Goal: Find contact information: Find contact information

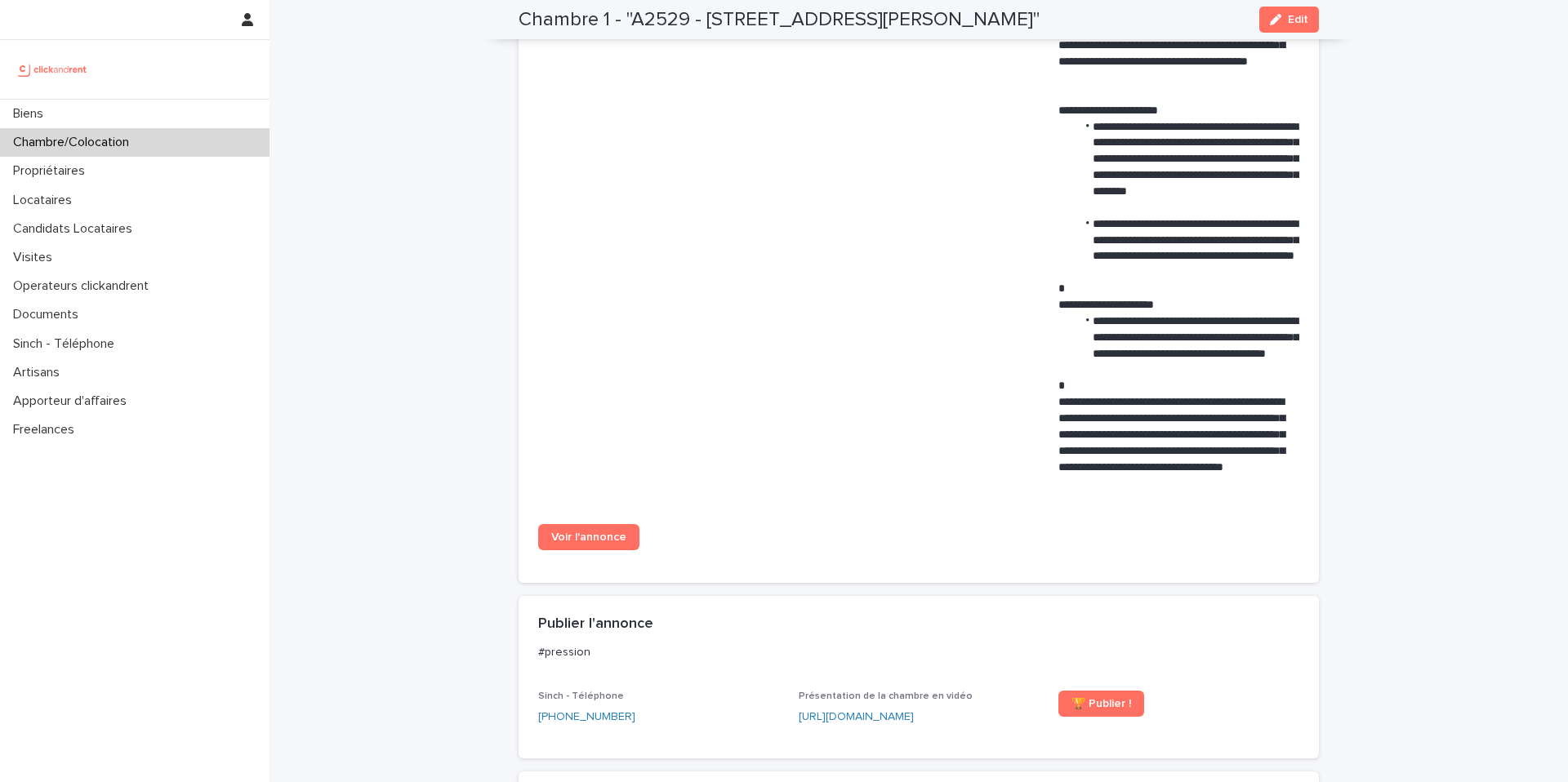
scroll to position [973, 0]
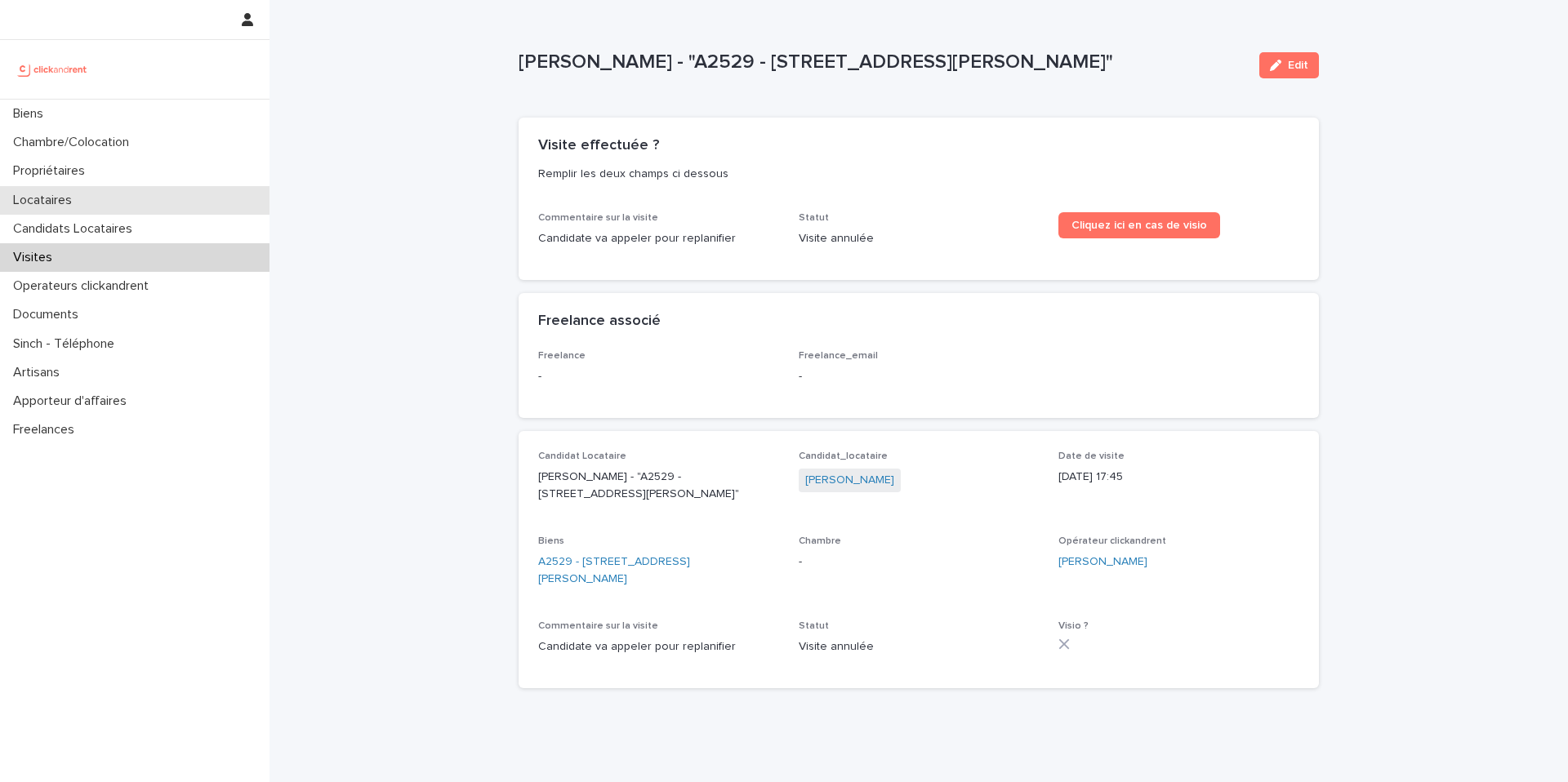
click at [111, 209] on div "Locataires" at bounding box center [135, 200] width 270 height 29
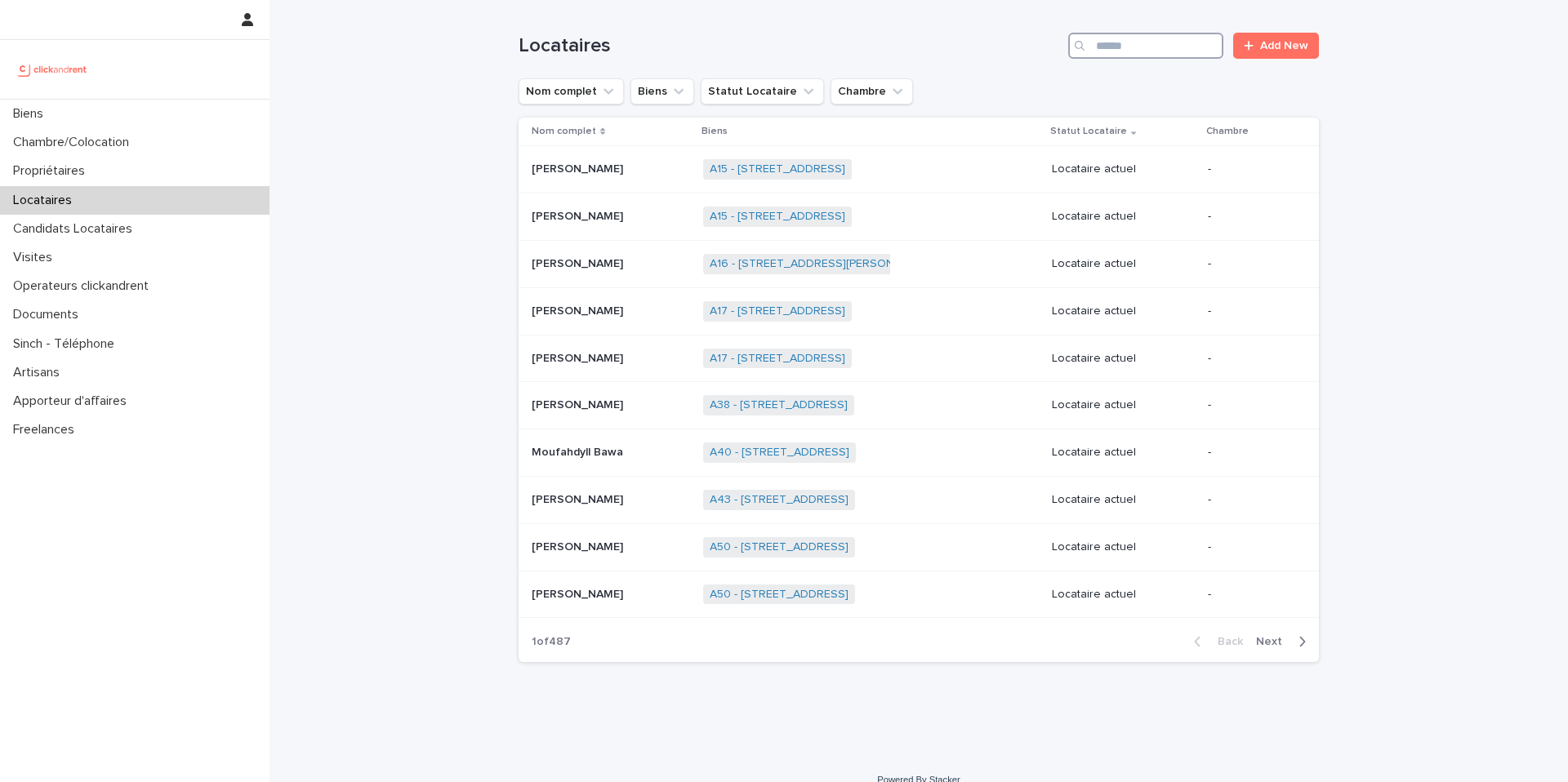
click at [1124, 53] on input "Search" at bounding box center [1146, 46] width 155 height 26
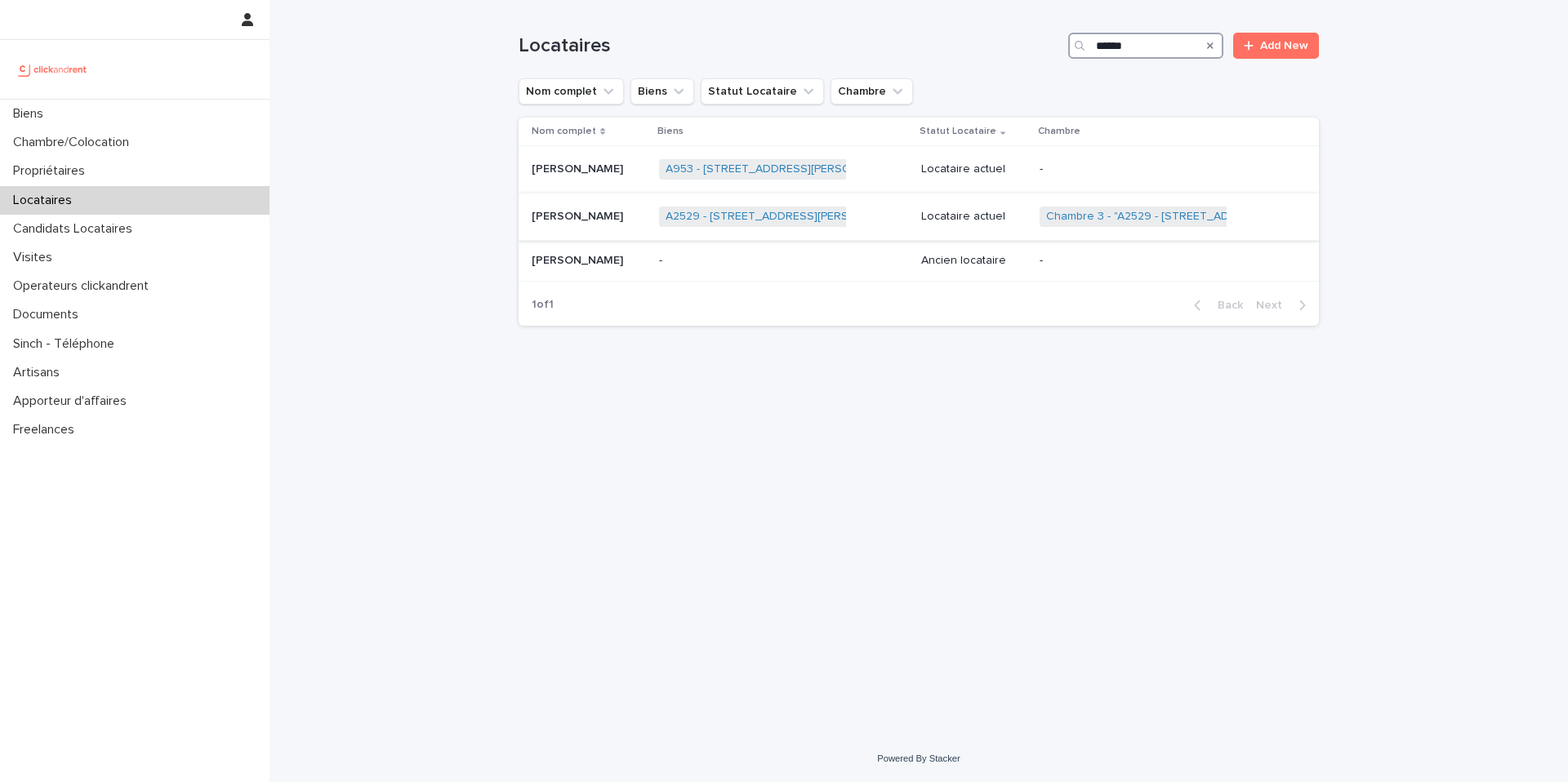
type input "******"
click at [612, 220] on p at bounding box center [589, 216] width 114 height 14
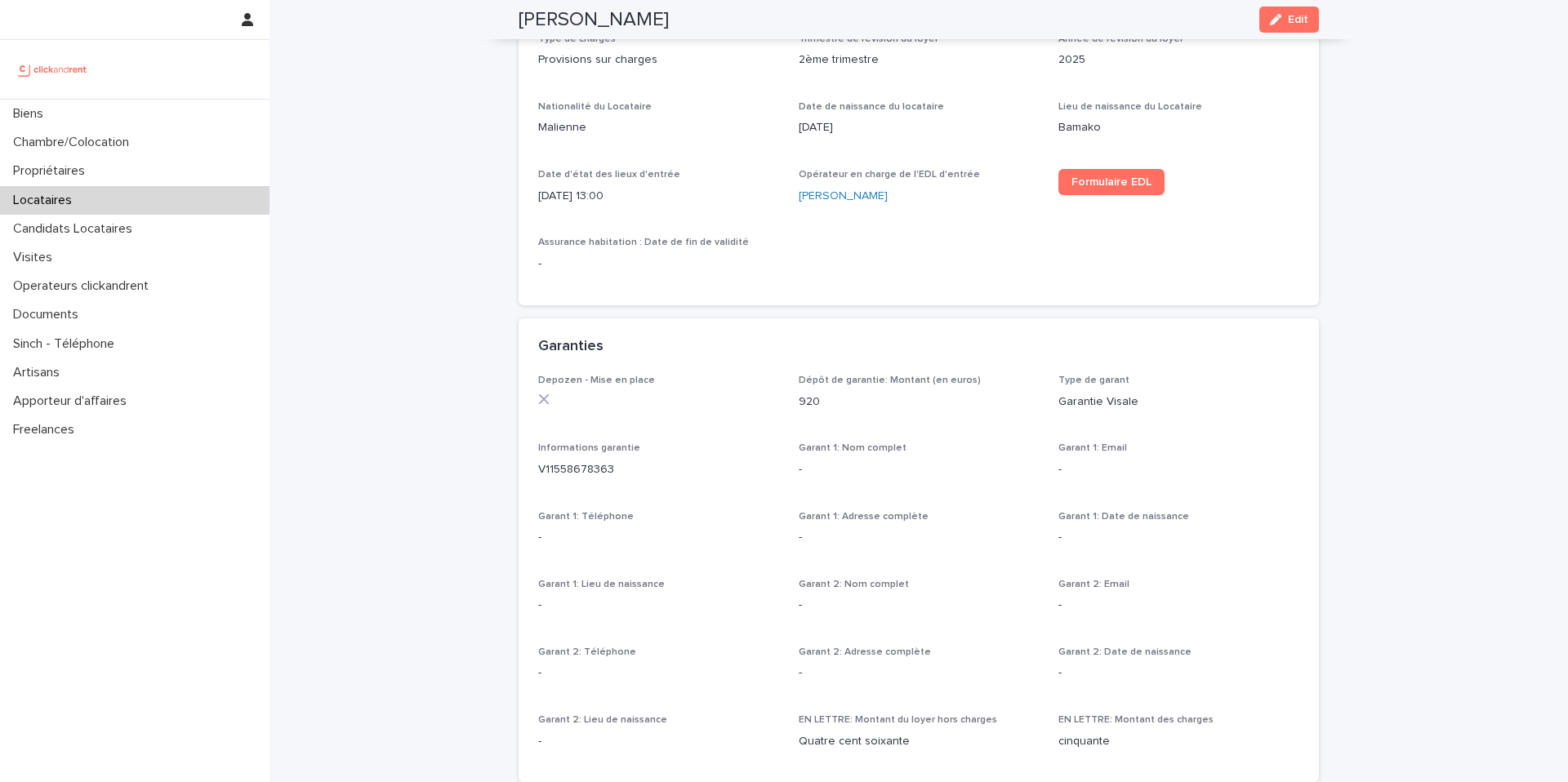
scroll to position [709, 0]
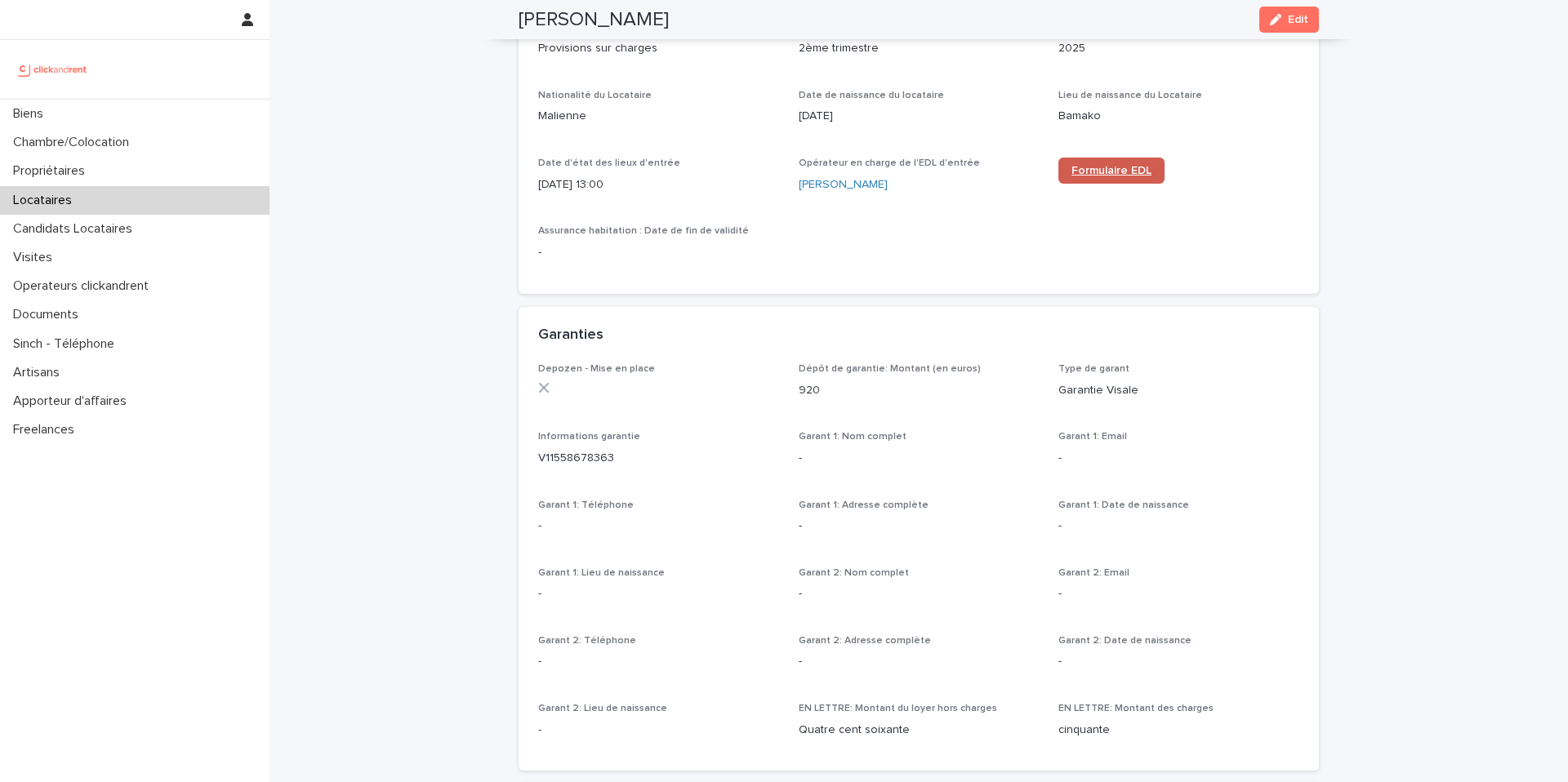
click at [1104, 180] on link "Formulaire EDL" at bounding box center [1111, 171] width 106 height 26
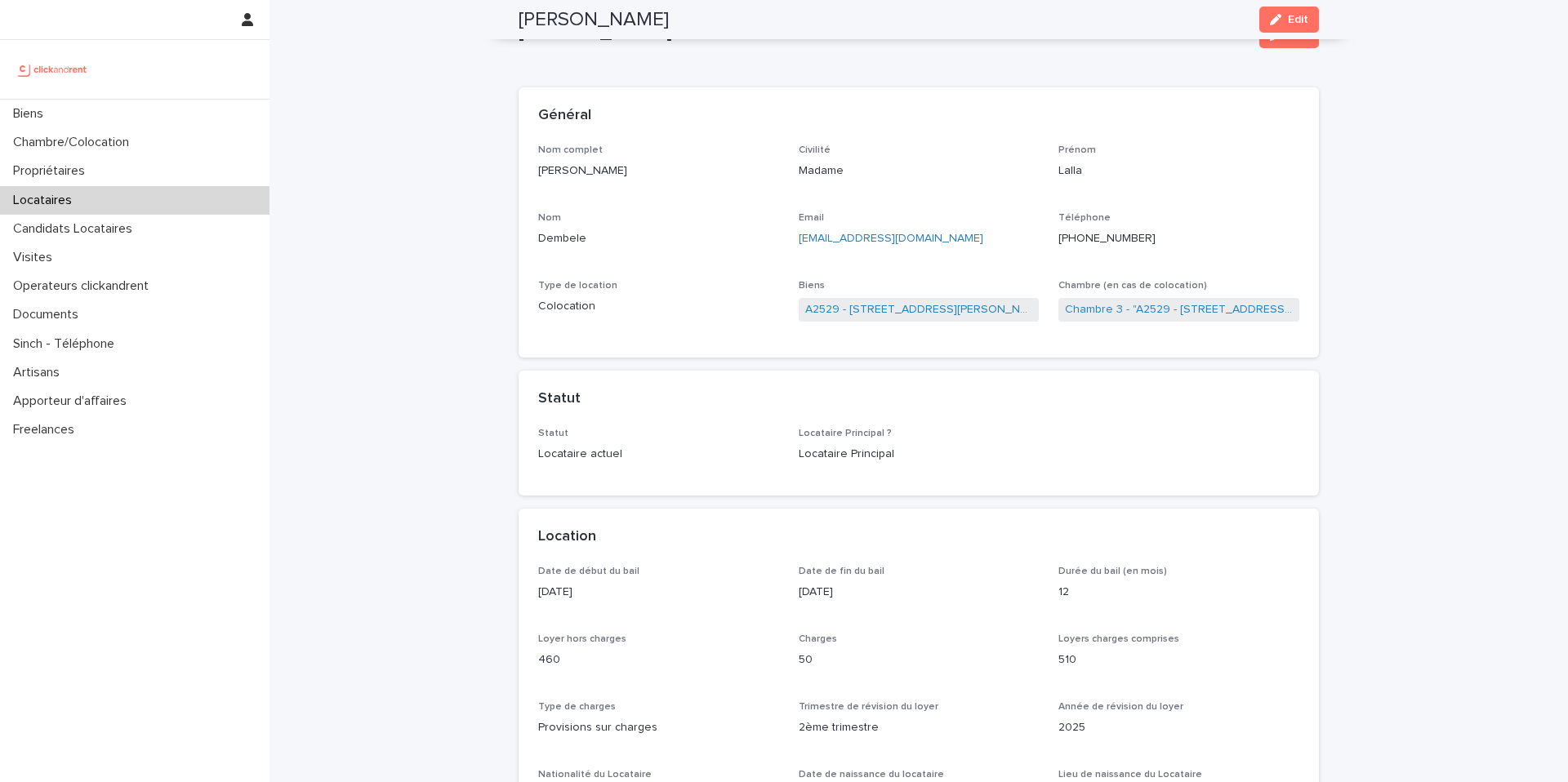
scroll to position [0, 0]
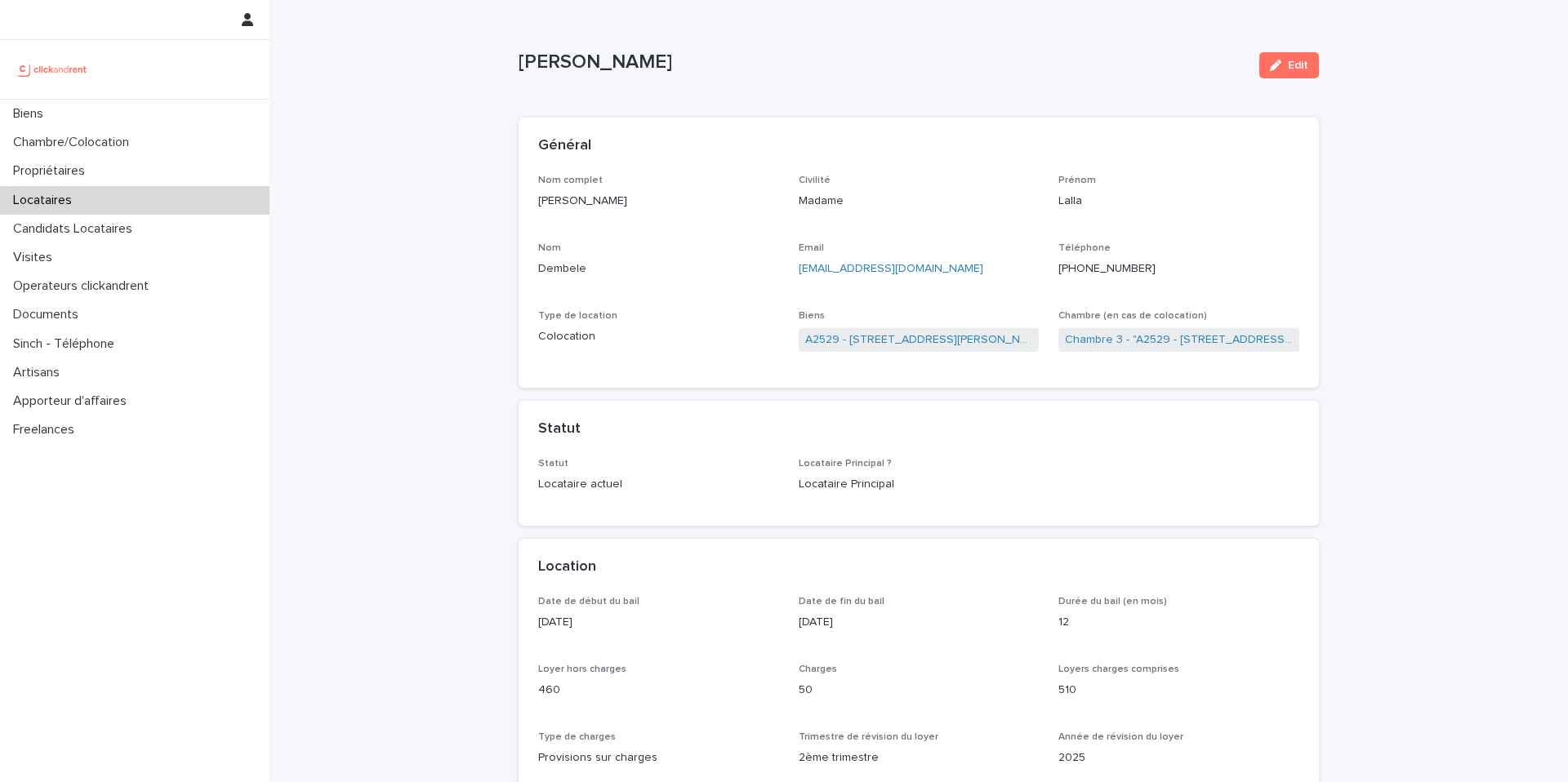
click at [1111, 271] on ringoverc2c-number-84e06f14122c "[PHONE_NUMBER]" at bounding box center [1107, 269] width 97 height 11
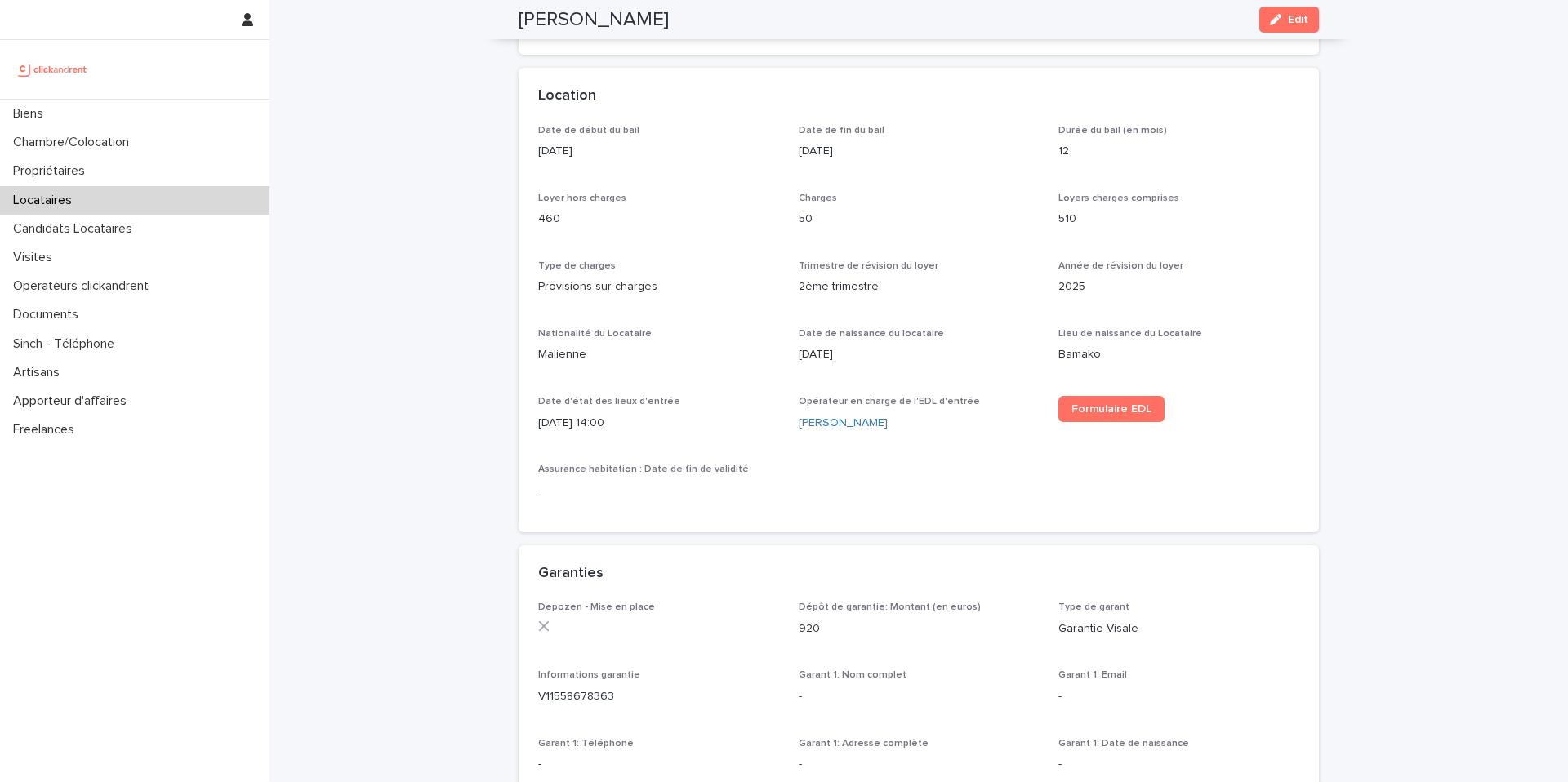
scroll to position [474, 0]
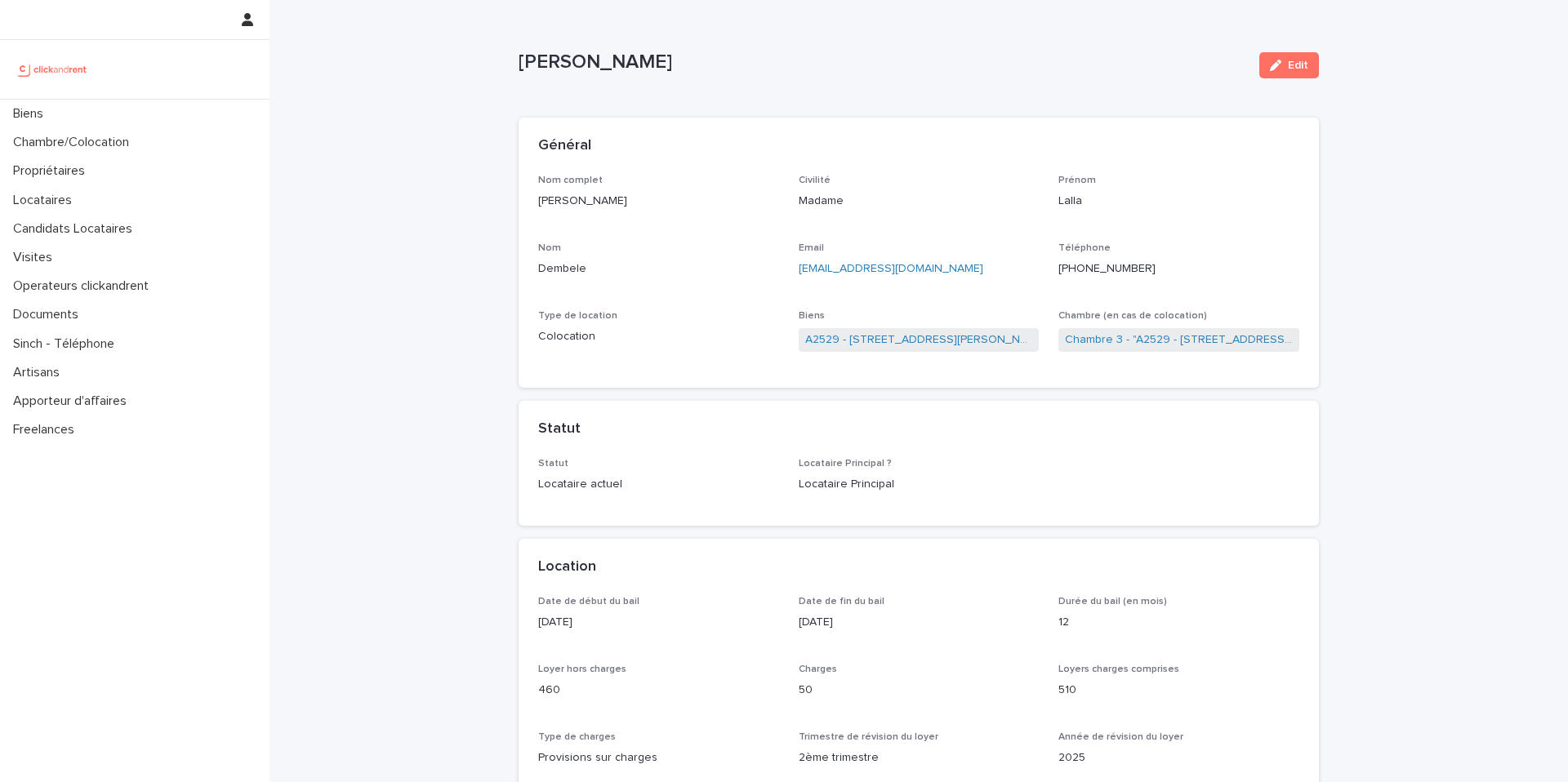
click at [1114, 268] on ringoverc2c-number-84e06f14122c "[PHONE_NUMBER]" at bounding box center [1107, 269] width 97 height 11
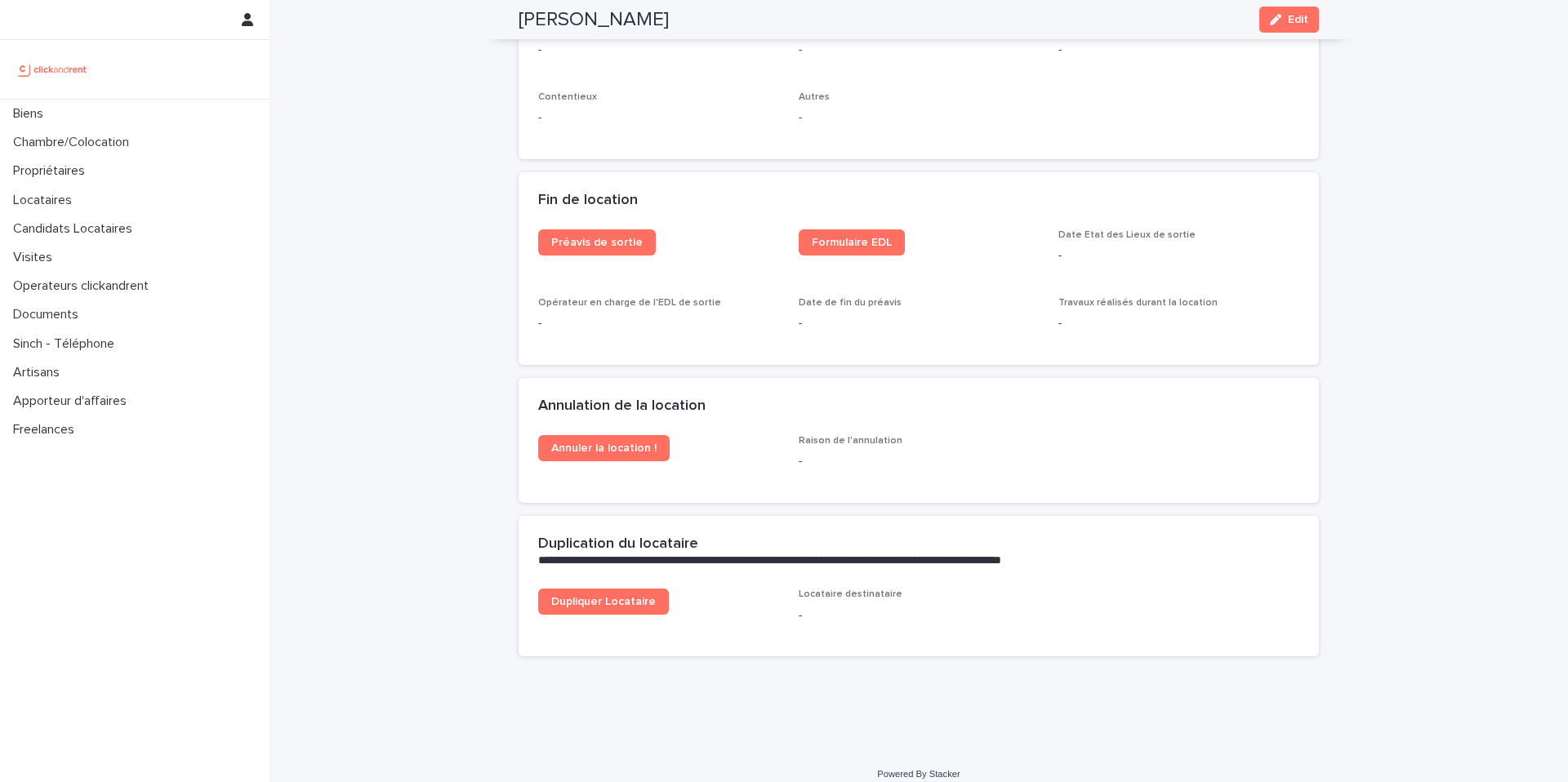
scroll to position [1976, 0]
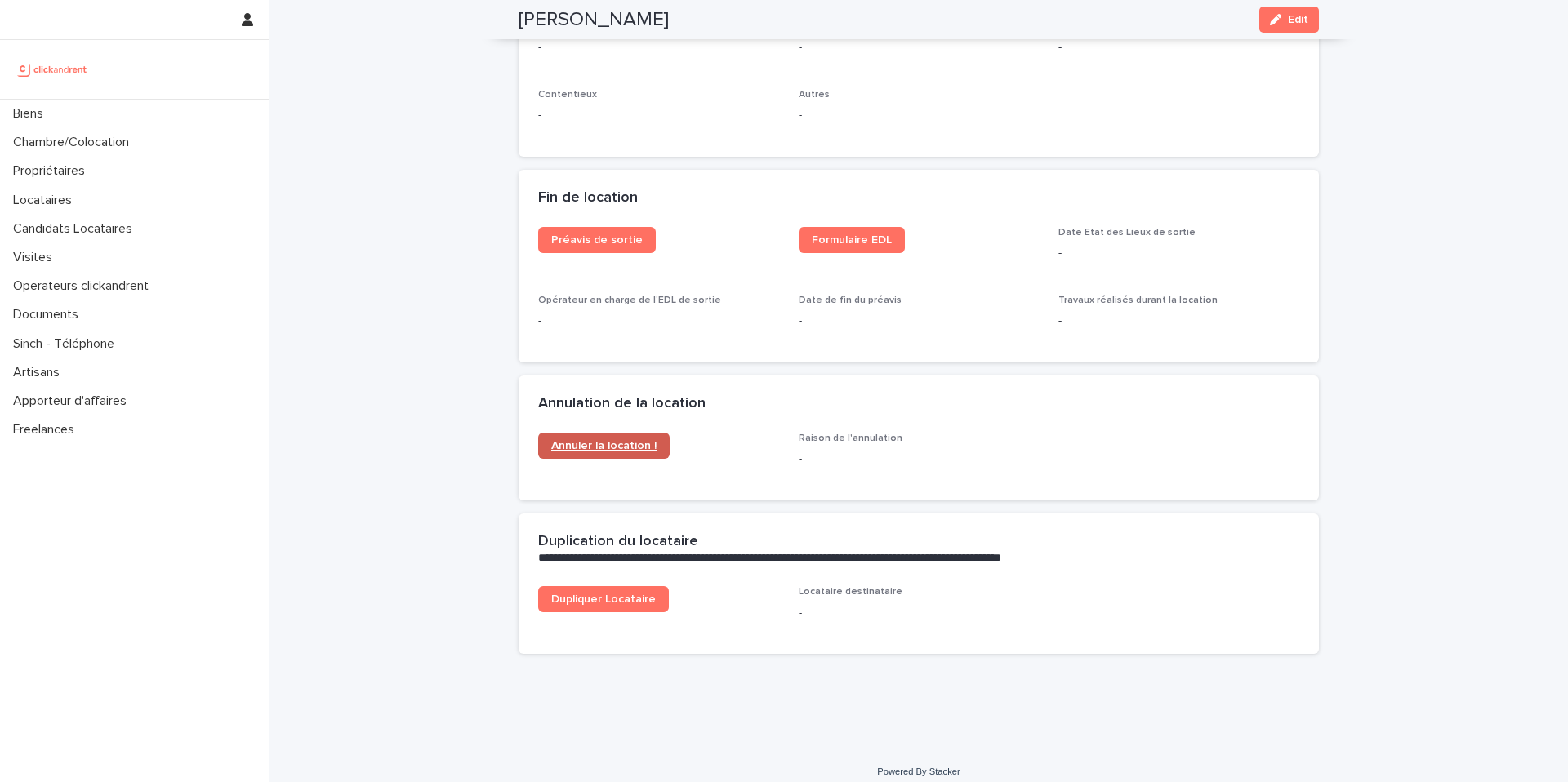
click at [624, 441] on span "Annuler la location !" at bounding box center [604, 446] width 105 height 11
click at [1286, 28] on button "Edit" at bounding box center [1289, 20] width 60 height 26
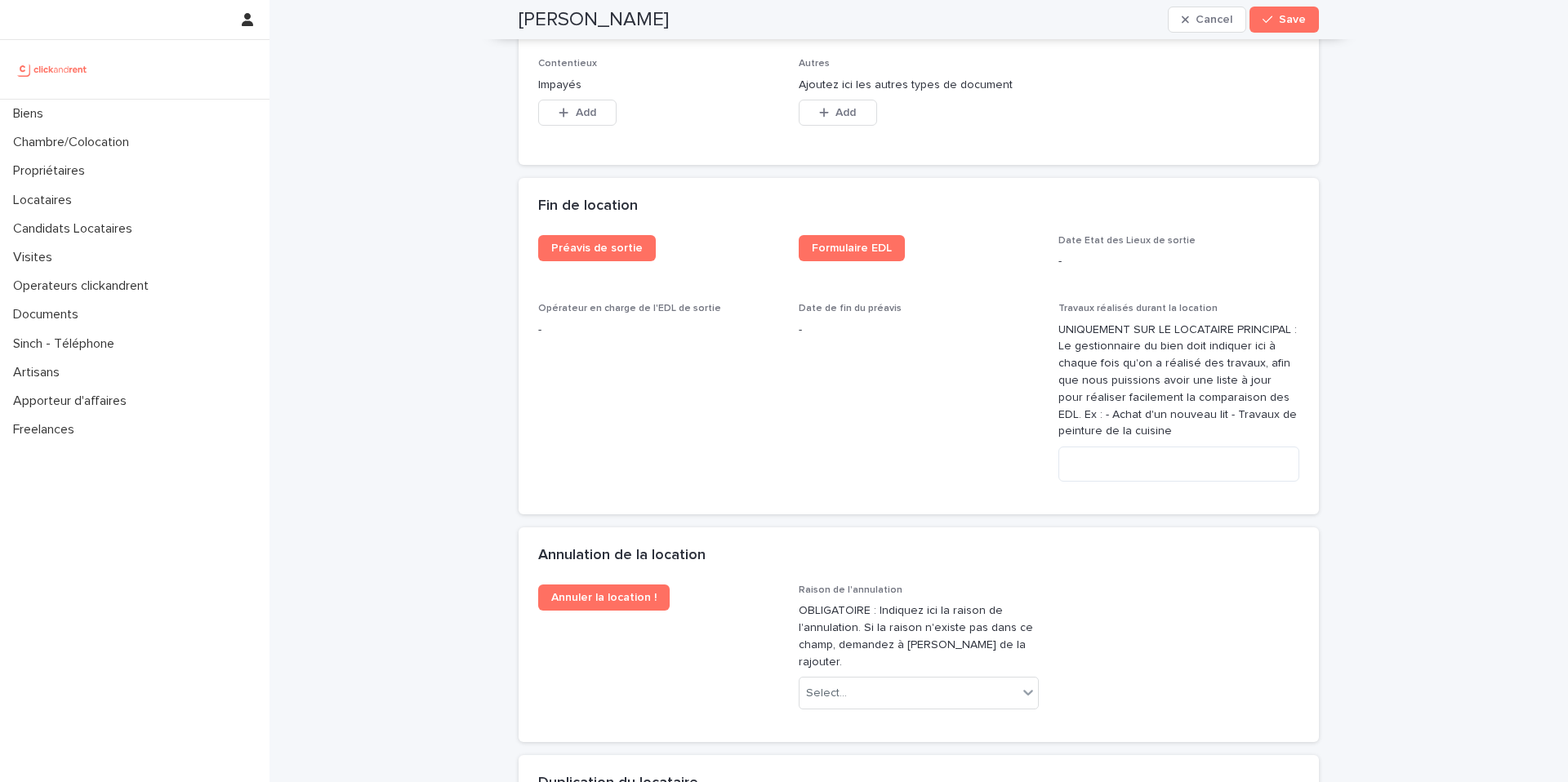
scroll to position [3282, 0]
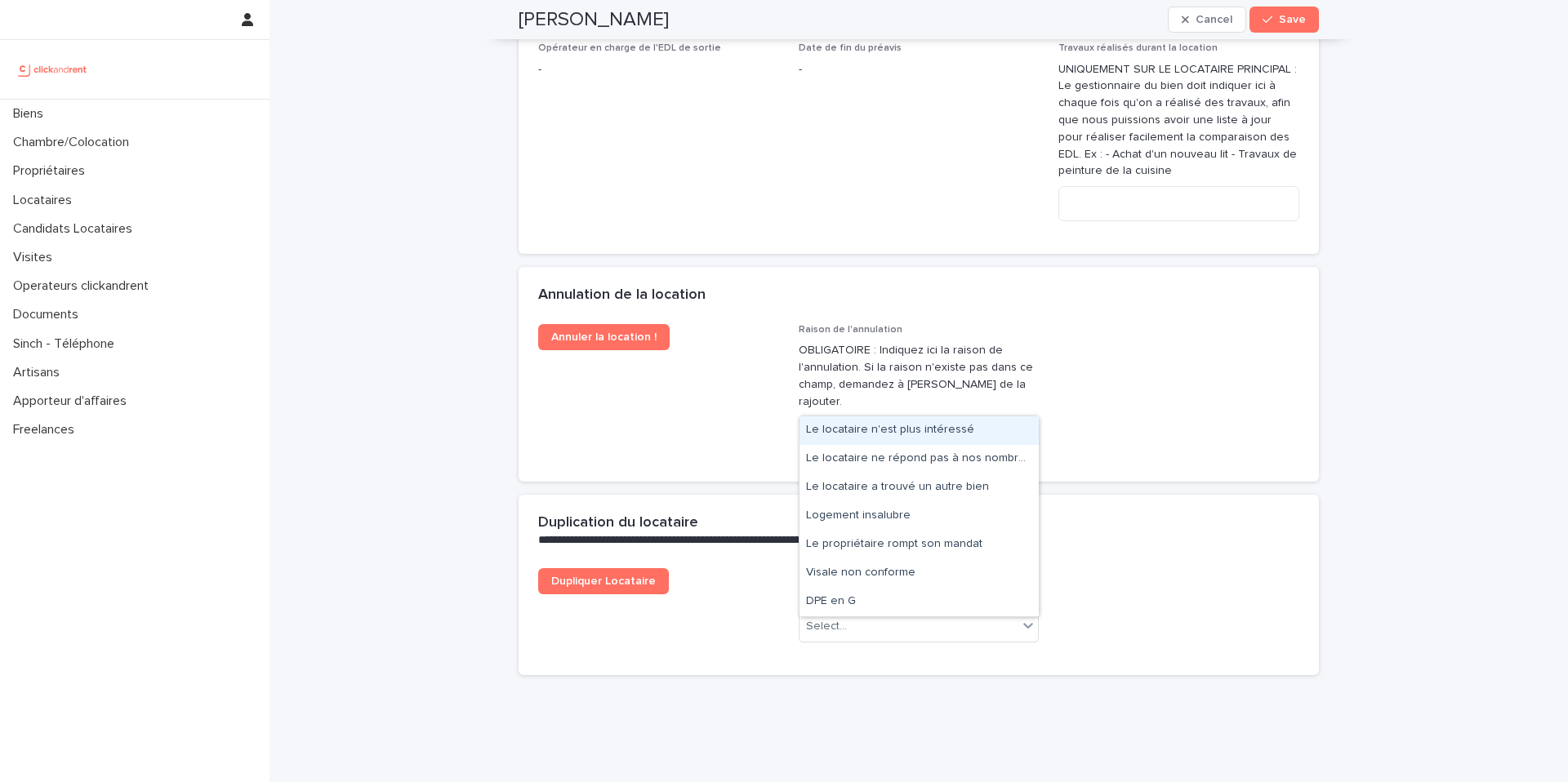
click at [932, 420] on div "Select..." at bounding box center [909, 433] width 219 height 27
drag, startPoint x: 979, startPoint y: 460, endPoint x: 1076, endPoint y: 432, distance: 101.0
click at [1076, 432] on body "**********" at bounding box center [784, 391] width 1568 height 782
click at [984, 467] on div "Le locataire ne répond pas à nos nombreux appels" at bounding box center [919, 459] width 239 height 29
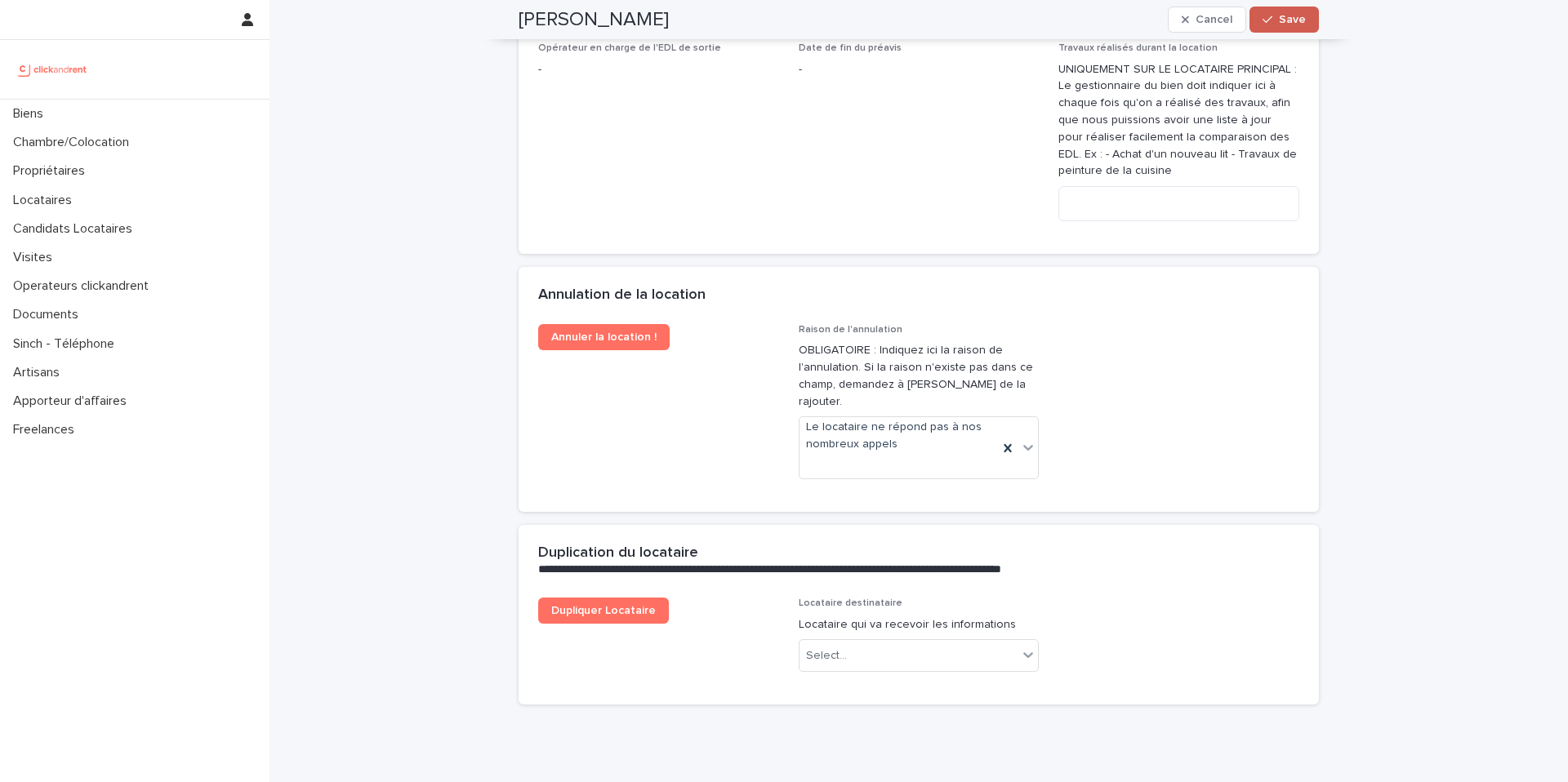
click at [1294, 25] on button "Save" at bounding box center [1284, 20] width 69 height 26
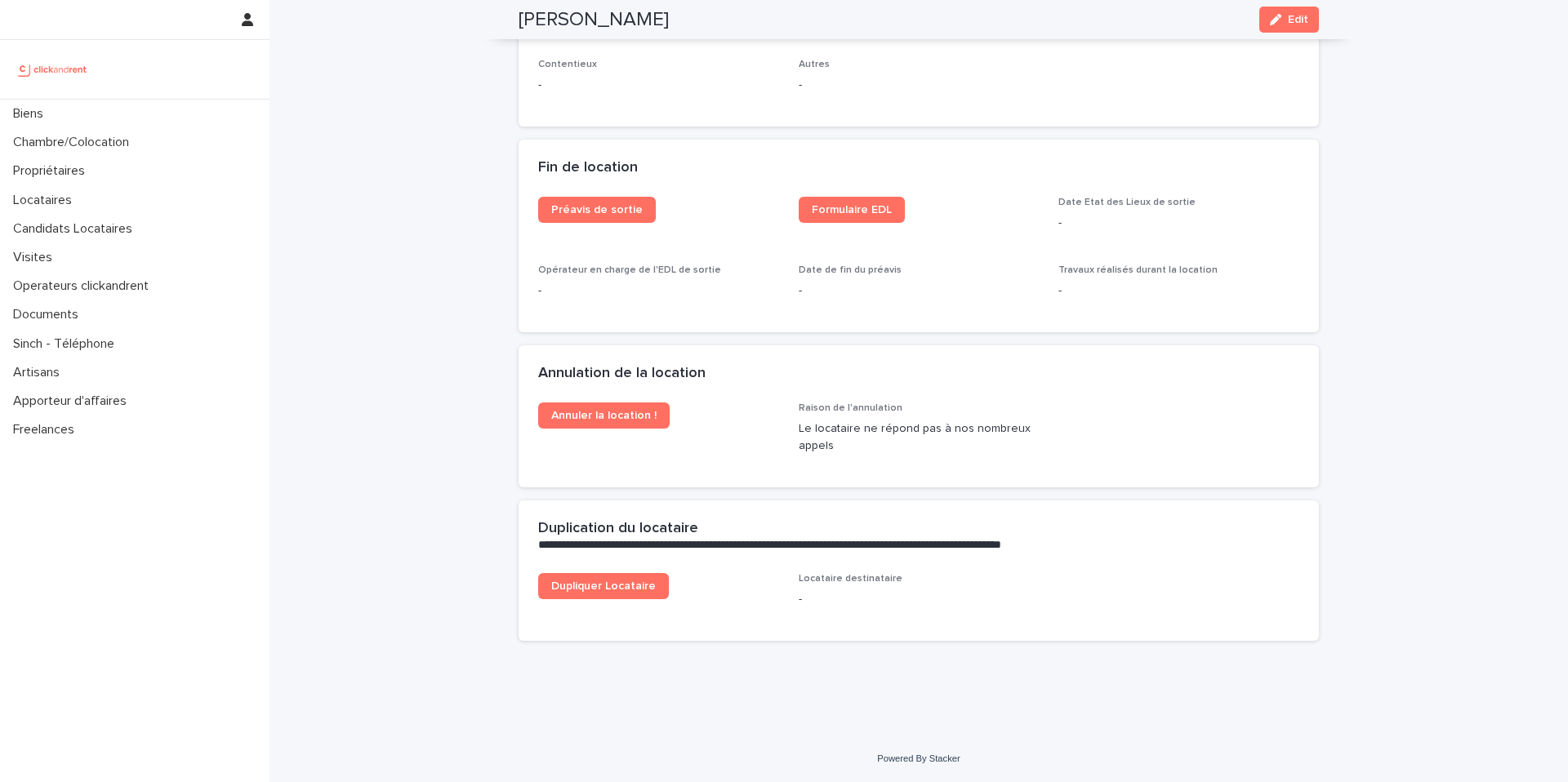
scroll to position [2006, 0]
click at [637, 424] on link "Annuler la location !" at bounding box center [604, 415] width 131 height 26
click at [148, 173] on div "Propriétaires" at bounding box center [135, 171] width 270 height 29
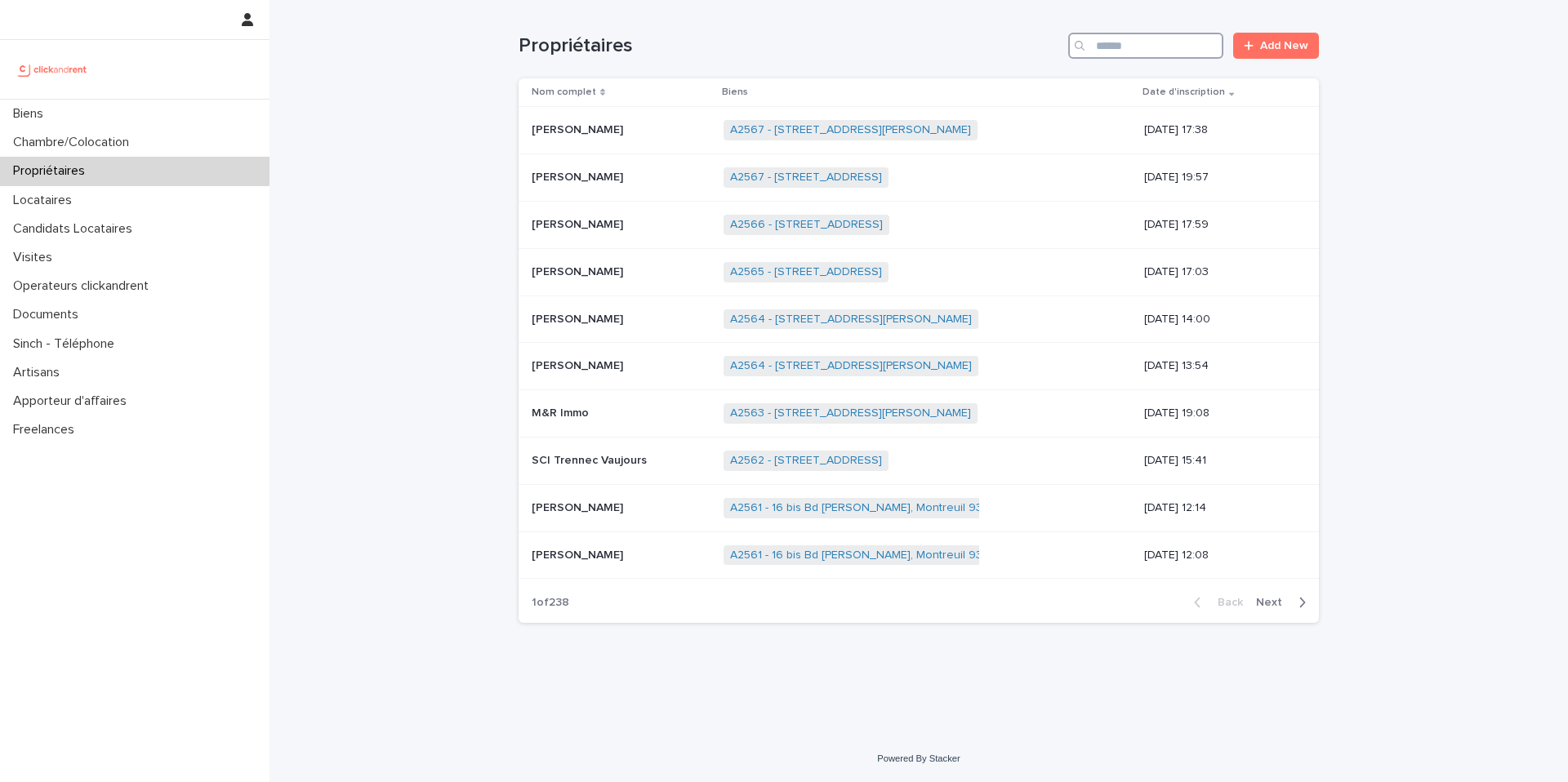
click at [1114, 52] on input "Search" at bounding box center [1146, 46] width 155 height 26
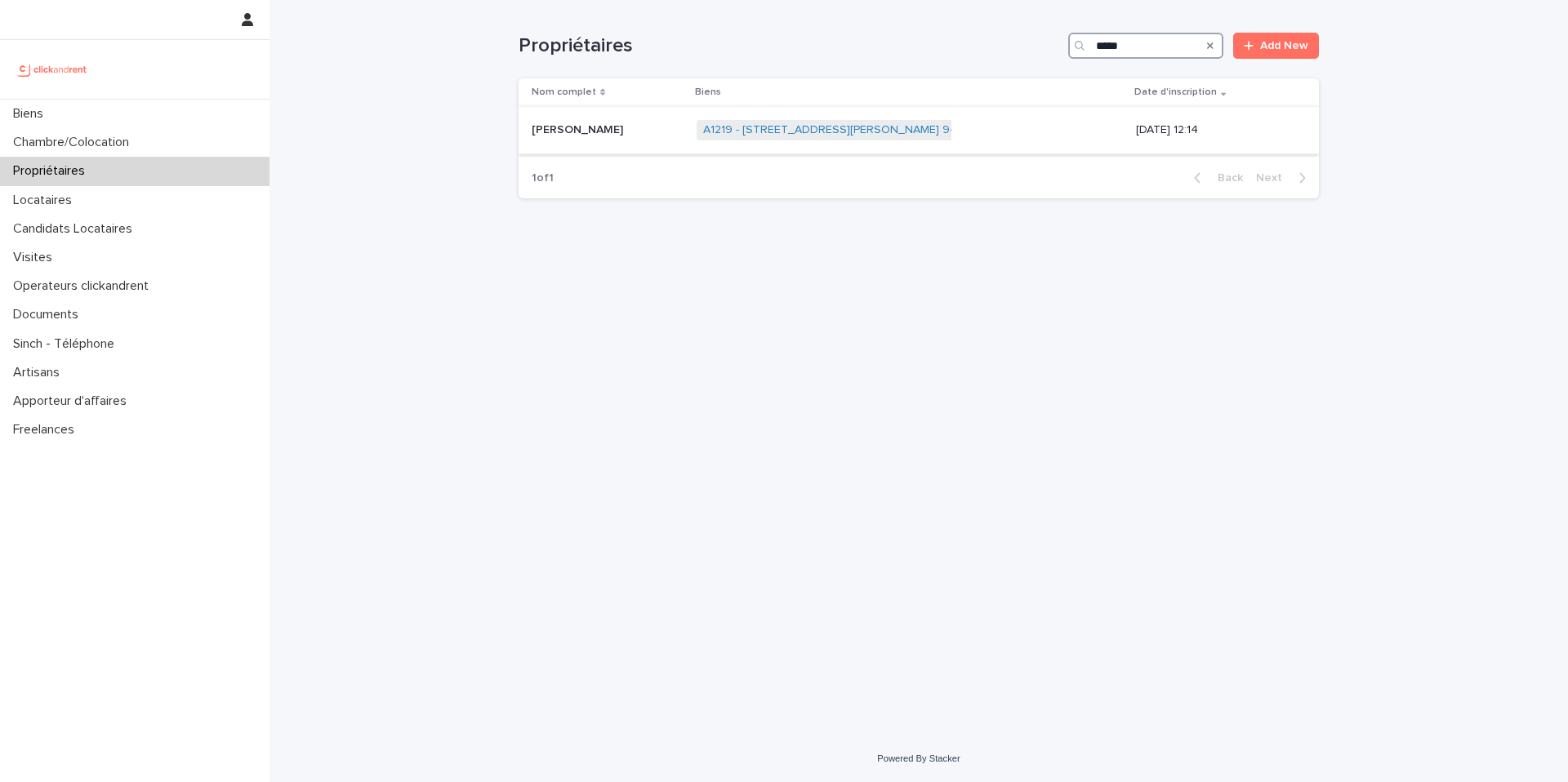
type input "*****"
click at [968, 131] on div "A1219 - [STREET_ADDRESS][PERSON_NAME] 94240 + 0" at bounding box center [910, 130] width 427 height 33
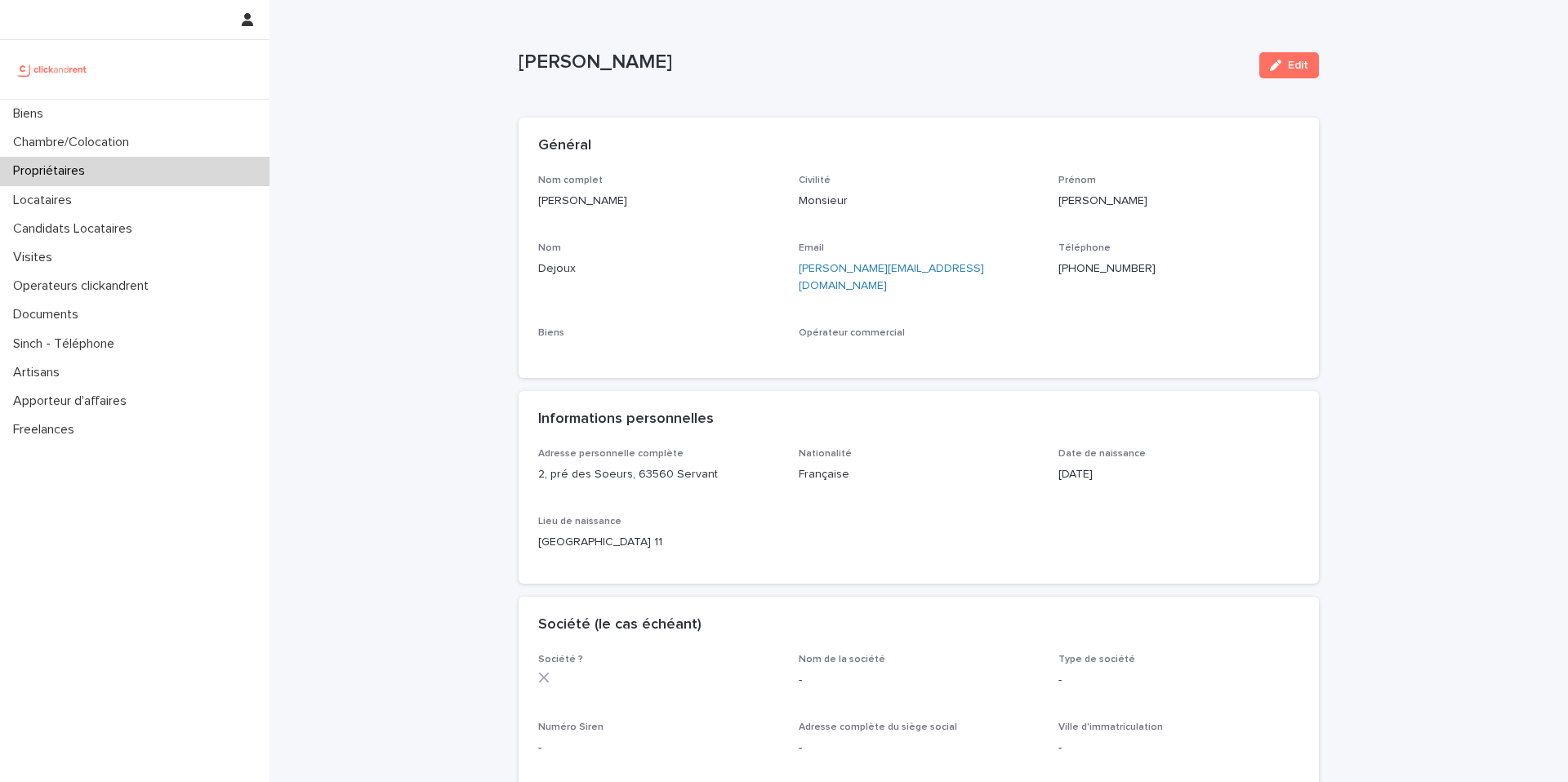
click at [1120, 269] on ringoverc2c-number-84e06f14122c "[PHONE_NUMBER]" at bounding box center [1107, 269] width 97 height 11
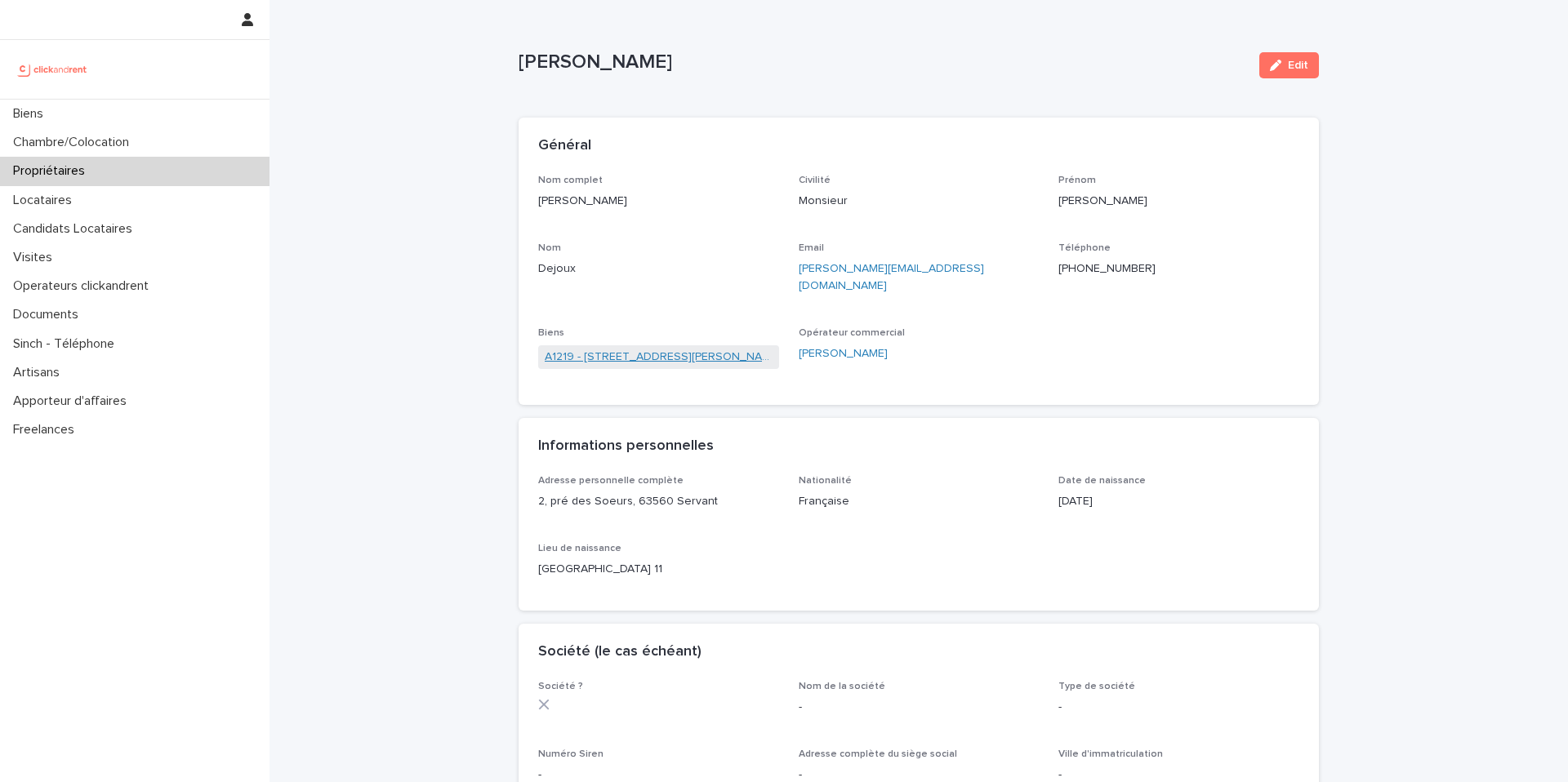
click at [666, 349] on link "A1219 - [STREET_ADDRESS][PERSON_NAME] 94240" at bounding box center [658, 357] width 228 height 17
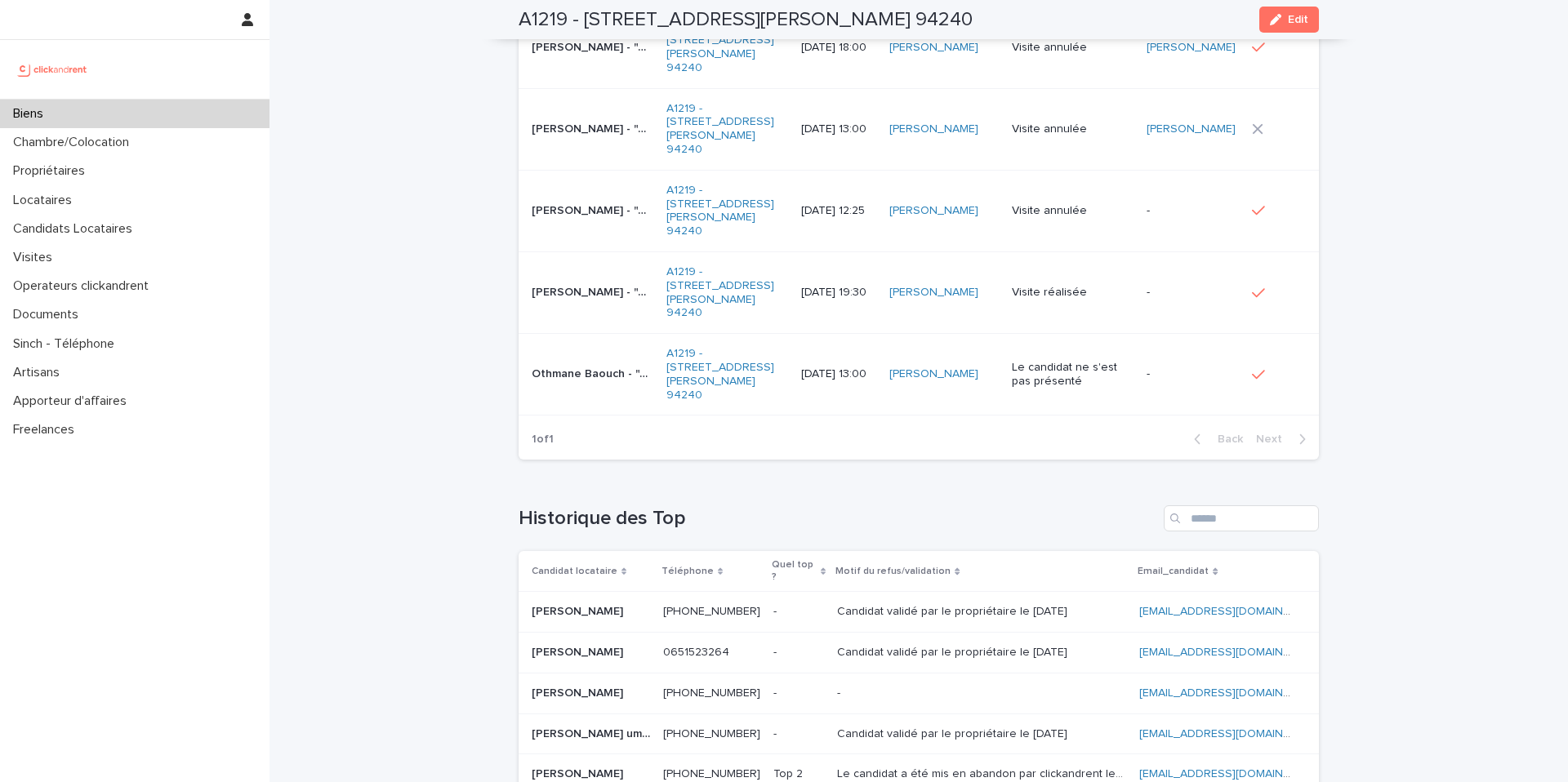
scroll to position [7715, 0]
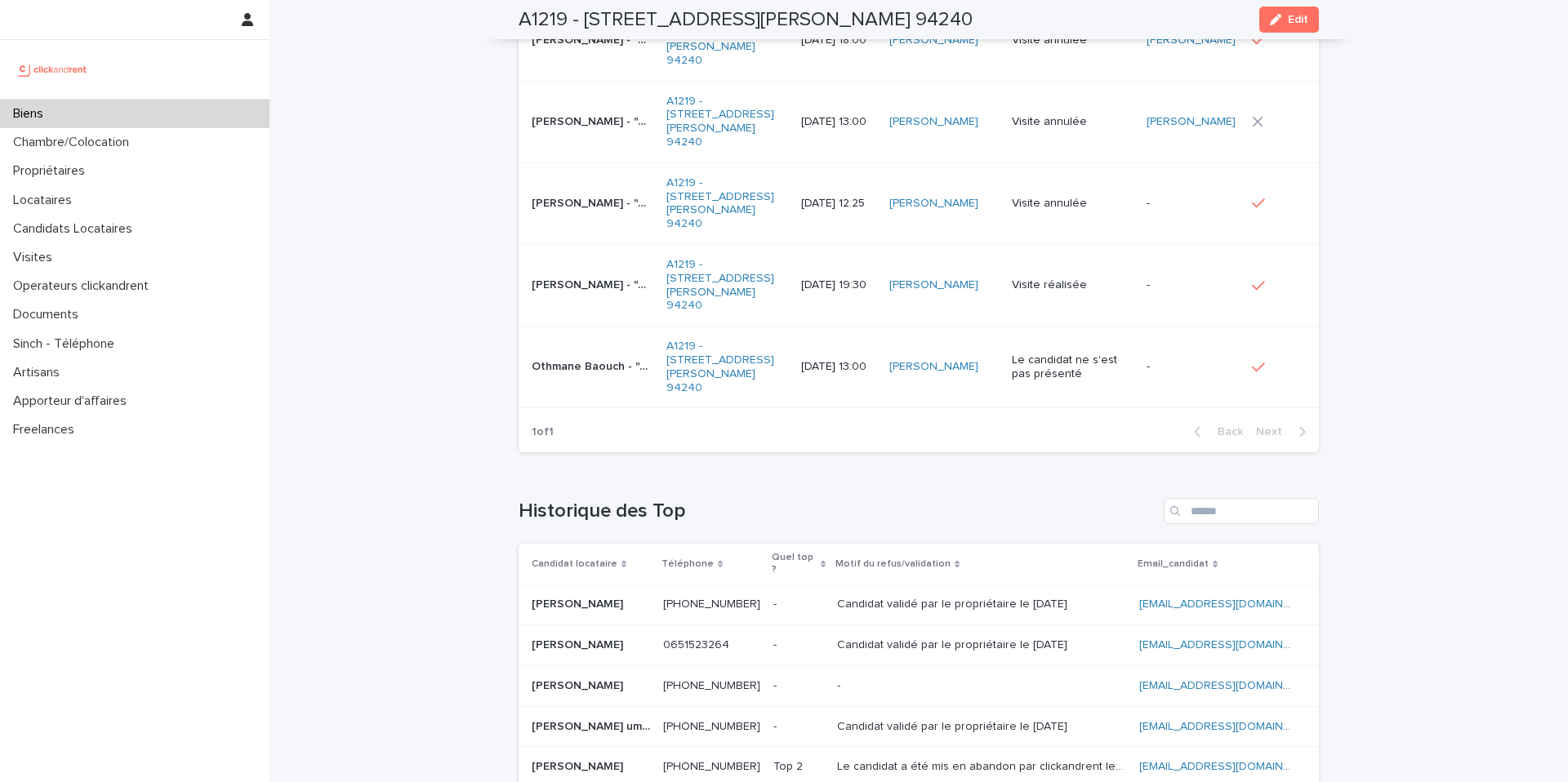
click at [626, 676] on p "[PERSON_NAME]" at bounding box center [579, 684] width 95 height 17
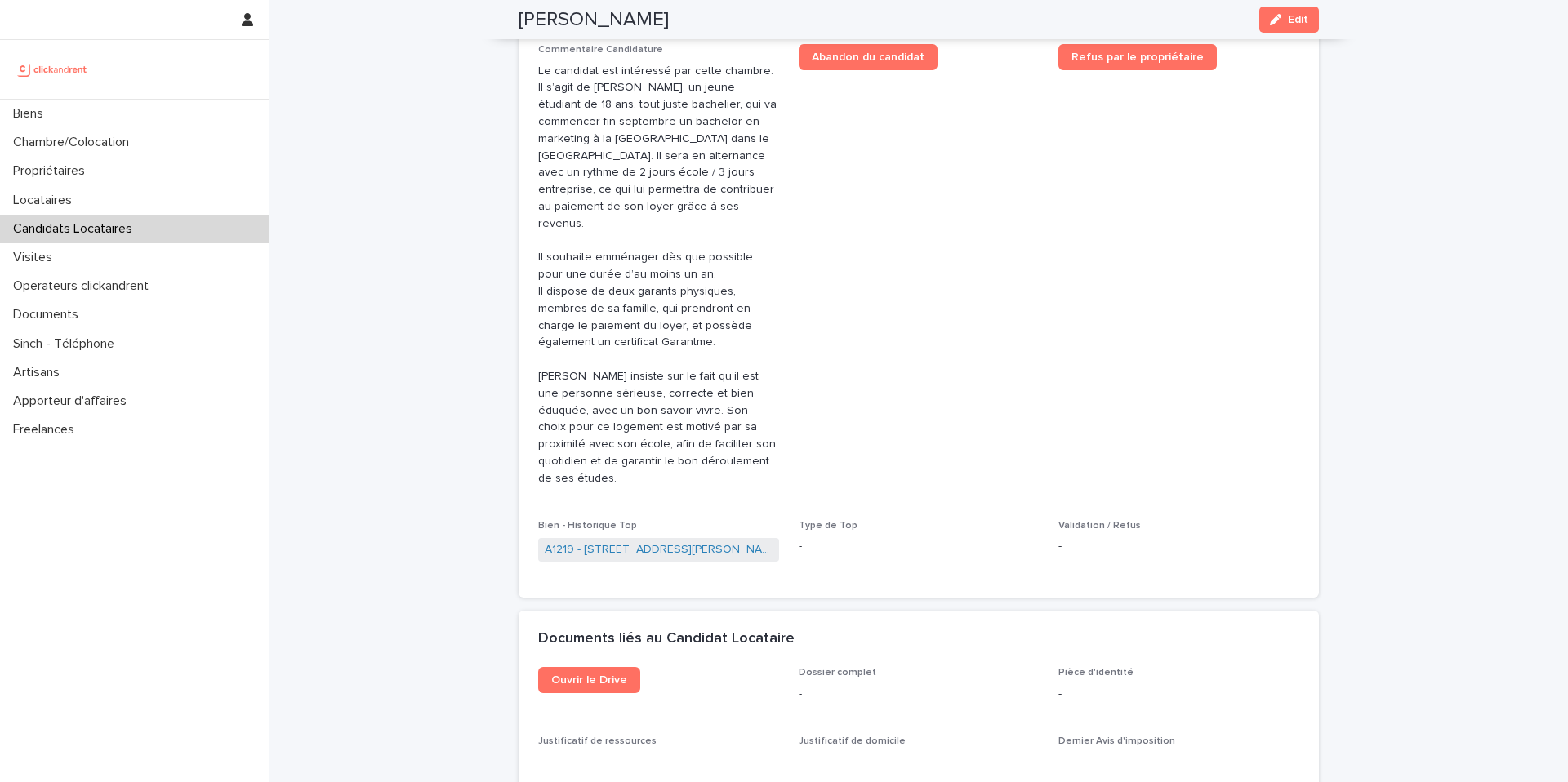
scroll to position [691, 0]
